Goal: Task Accomplishment & Management: Use online tool/utility

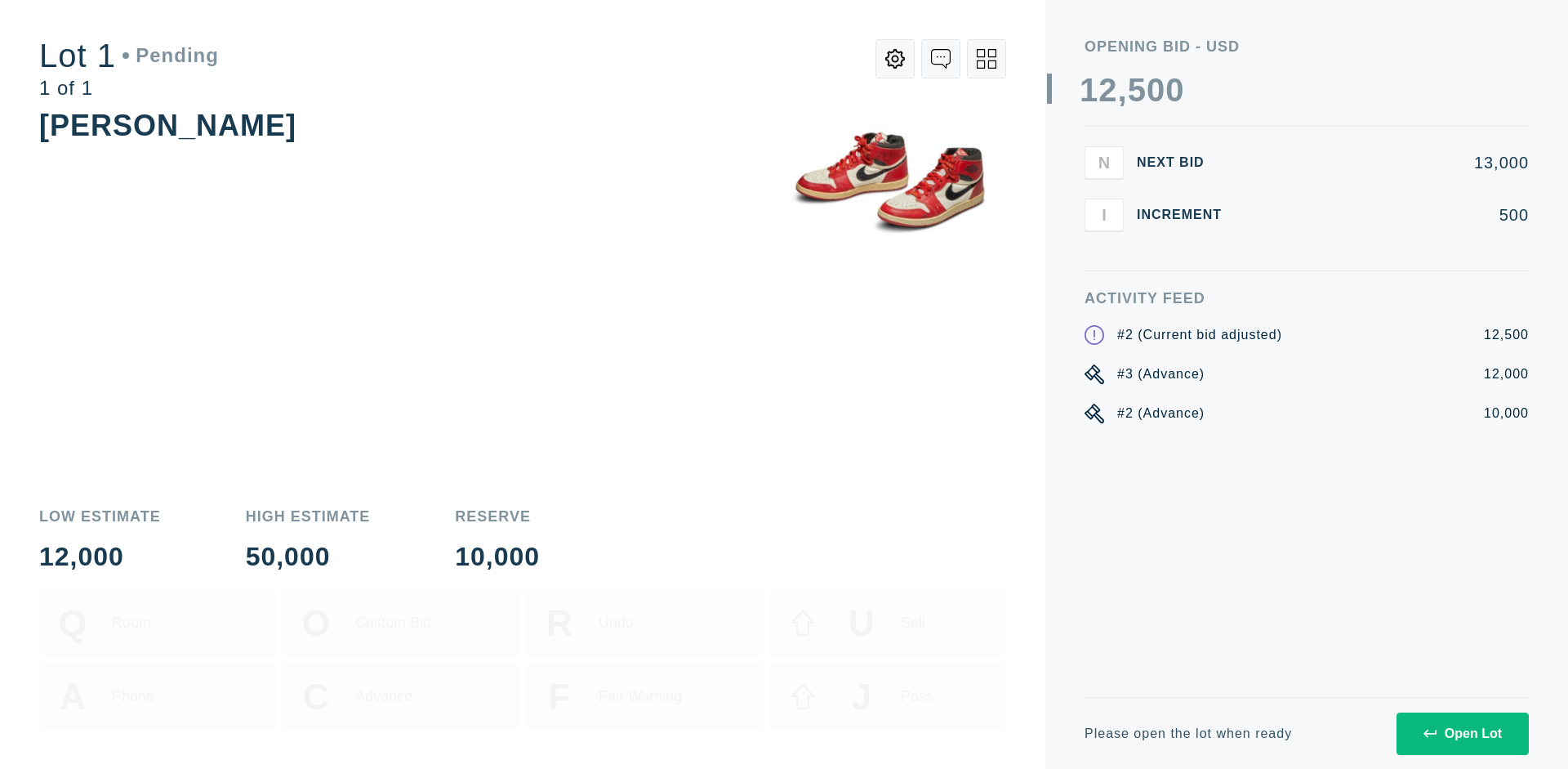
click at [1462, 733] on div "Open Lot" at bounding box center [1463, 733] width 79 height 15
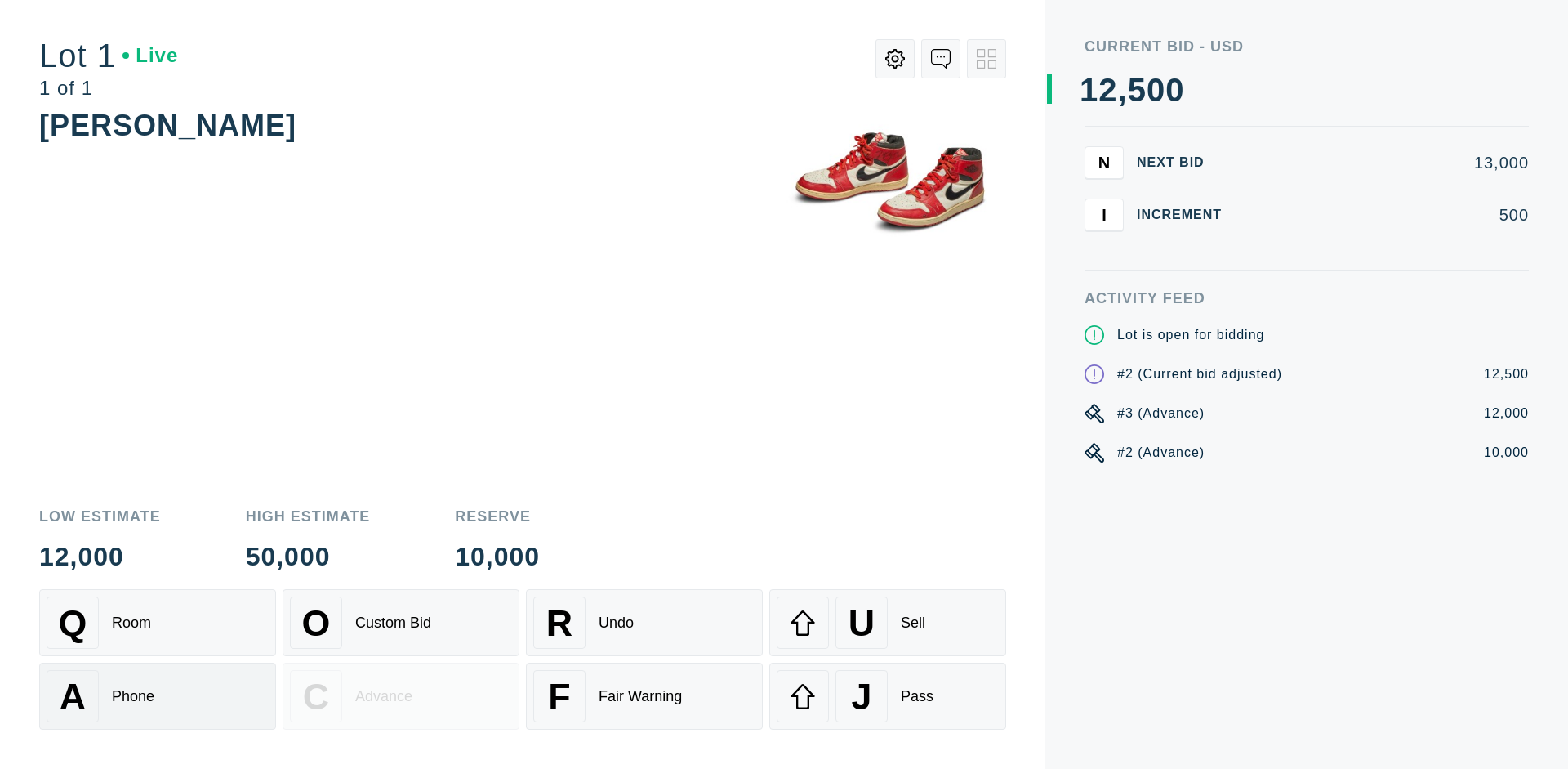
click at [158, 696] on div "A Phone" at bounding box center [158, 696] width 222 height 53
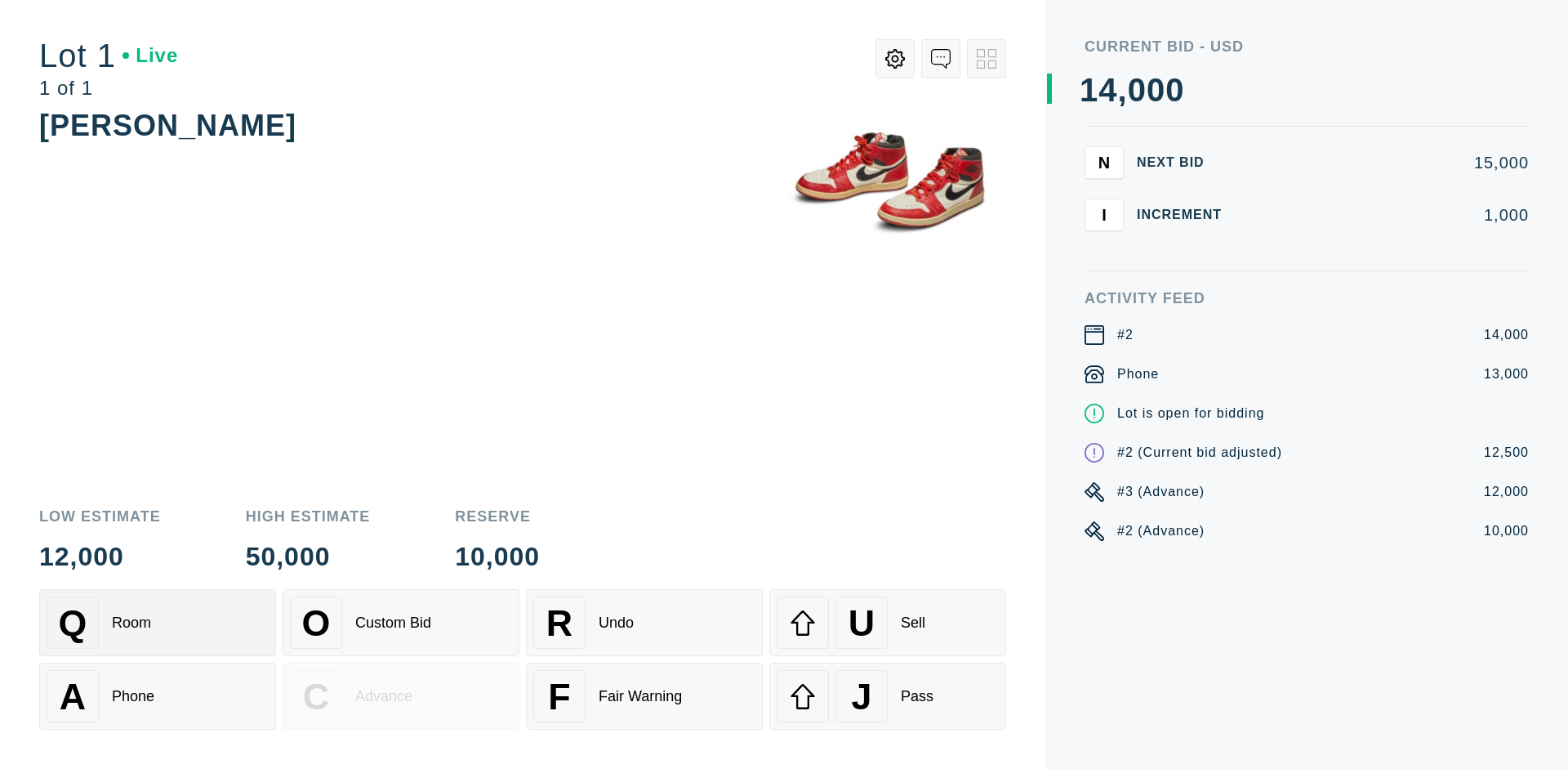
click at [158, 622] on div "Q Room" at bounding box center [158, 623] width 222 height 53
click at [888, 622] on div "U Sell" at bounding box center [888, 623] width 222 height 53
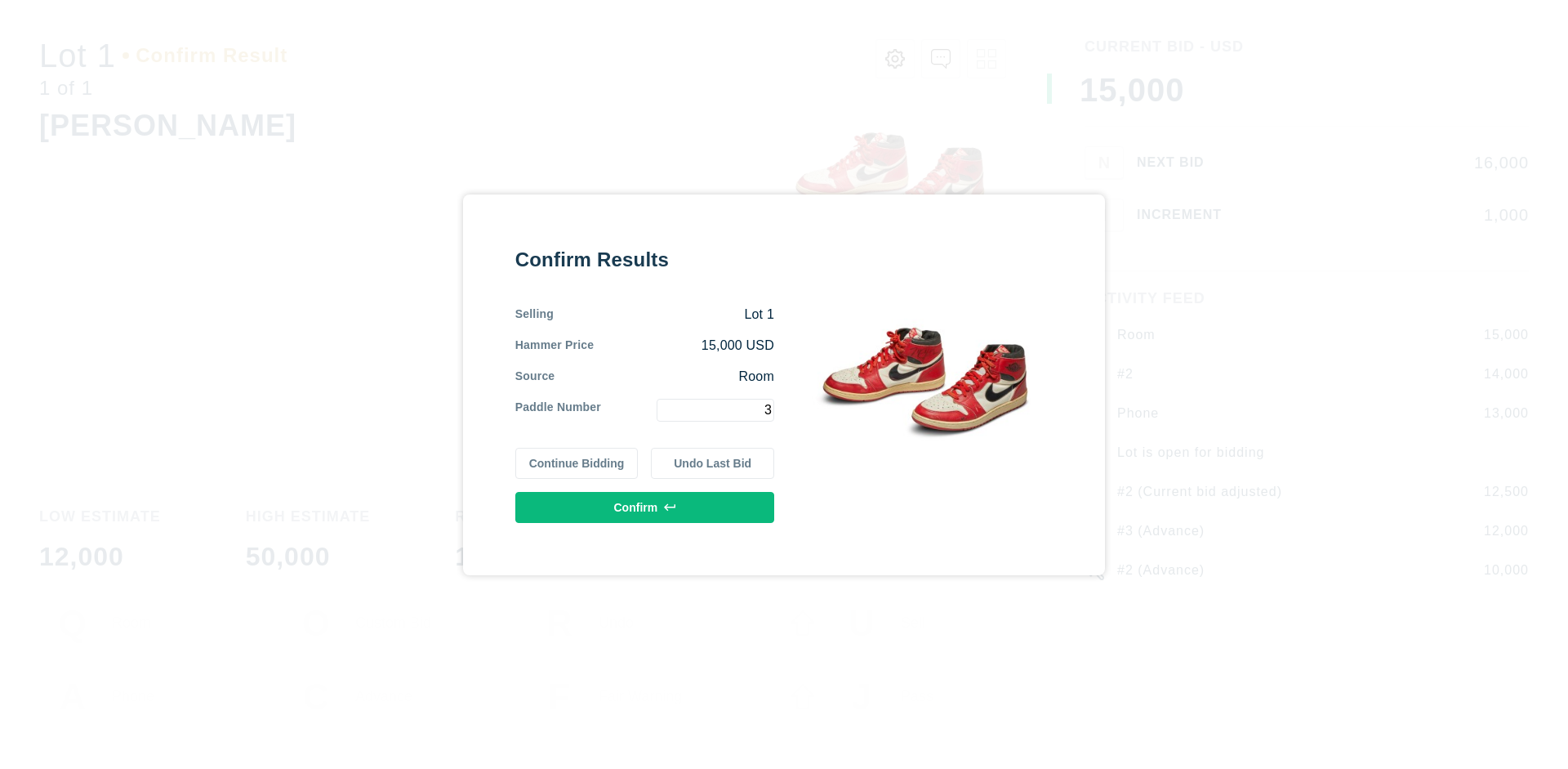
type input "3"
click at [645, 506] on button "Confirm" at bounding box center [645, 507] width 259 height 31
